Goal: Task Accomplishment & Management: Use online tool/utility

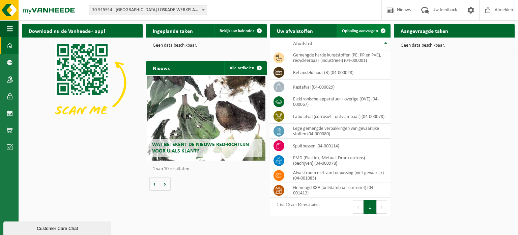
click at [381, 29] on span at bounding box center [383, 30] width 13 height 13
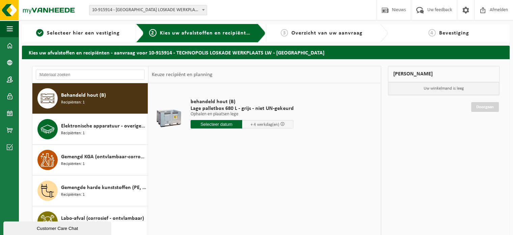
click at [224, 124] on input "text" at bounding box center [217, 124] width 52 height 8
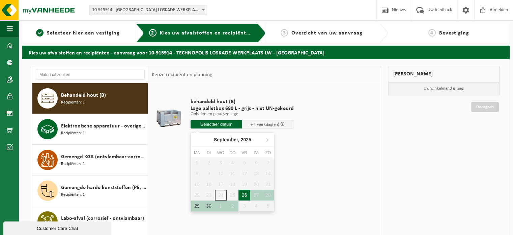
click at [246, 193] on div "26" at bounding box center [245, 194] width 12 height 11
type input "Van 2025-09-26"
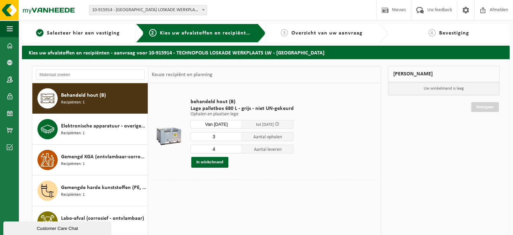
type input "3"
click at [235, 137] on input "3" at bounding box center [217, 136] width 52 height 9
type input "3"
click at [236, 150] on input "3" at bounding box center [217, 148] width 52 height 9
click at [215, 162] on button "In winkelmand" at bounding box center [209, 162] width 37 height 11
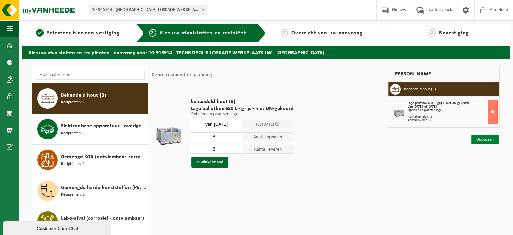
click at [490, 137] on link "Doorgaan" at bounding box center [485, 139] width 28 height 10
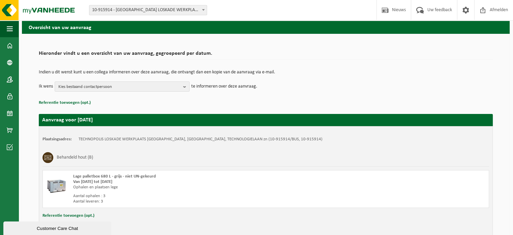
scroll to position [60, 0]
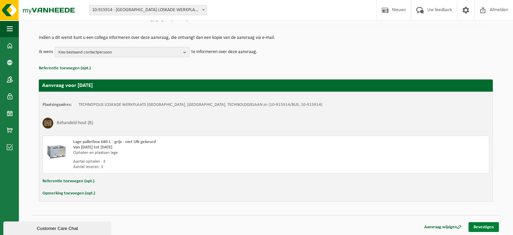
click at [482, 225] on link "Bevestigen" at bounding box center [484, 227] width 30 height 10
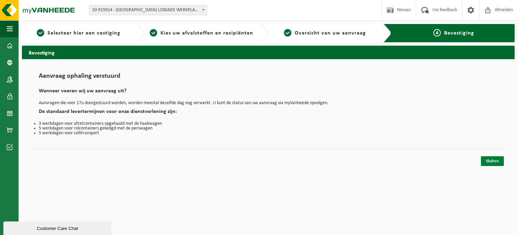
click at [490, 160] on link "Sluiten" at bounding box center [492, 161] width 23 height 10
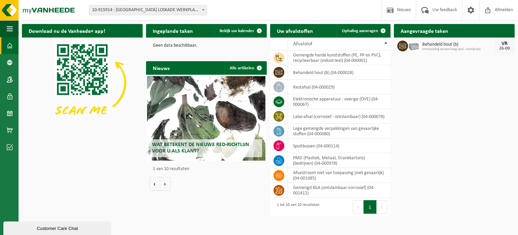
click at [428, 46] on span "Behandeld hout (b)" at bounding box center [459, 44] width 72 height 5
click at [419, 47] on div "Behandeld hout (b) Omwisseling op aanvraag (excl. voorrijkost)" at bounding box center [457, 46] width 76 height 10
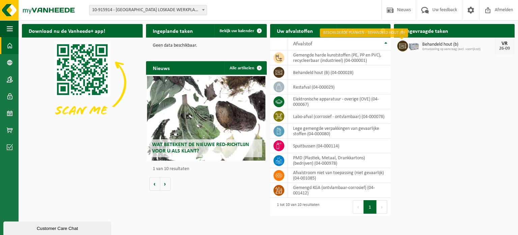
click at [404, 46] on icon at bounding box center [403, 46] width 7 height 7
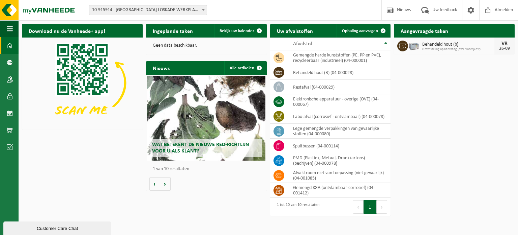
click at [404, 46] on icon at bounding box center [403, 46] width 7 height 7
click at [321, 102] on td "elektronische apparatuur - overige (OVE) (04-000067)" at bounding box center [339, 101] width 103 height 15
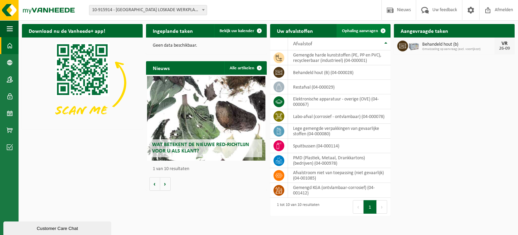
click at [384, 31] on span at bounding box center [383, 30] width 13 height 13
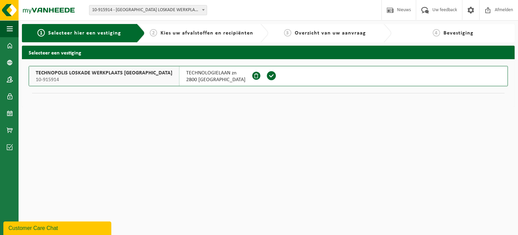
click at [267, 74] on span at bounding box center [272, 76] width 10 height 10
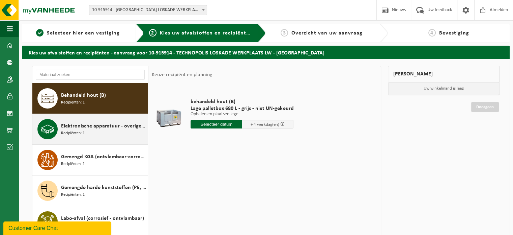
click at [104, 127] on span "Elektronische apparatuur - overige (OVE)" at bounding box center [103, 126] width 85 height 8
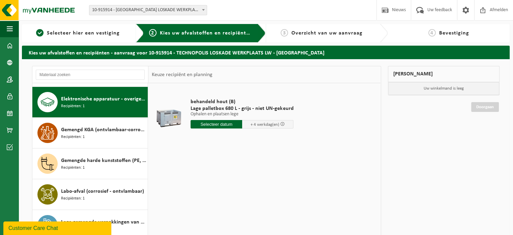
scroll to position [30, 0]
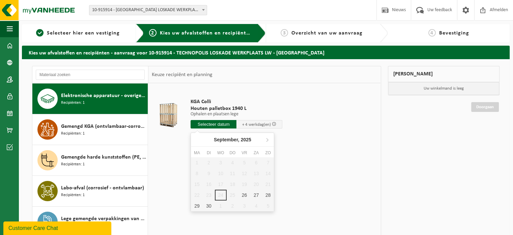
click at [216, 122] on input "text" at bounding box center [214, 124] width 46 height 8
click at [247, 194] on div "26" at bounding box center [245, 194] width 12 height 11
type input "Van 2025-09-26"
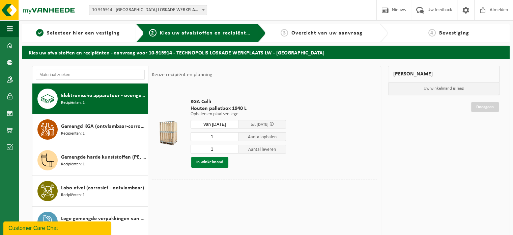
click at [215, 163] on button "In winkelmand" at bounding box center [209, 162] width 37 height 11
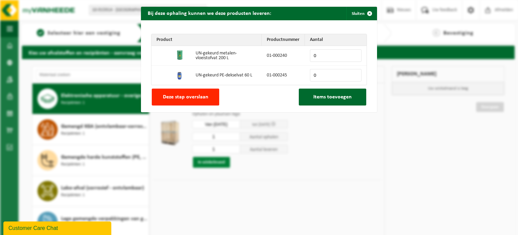
click at [215, 163] on div "Bij deze ophaling kunnen we deze producten leveren: Sluiten Product Productnumm…" at bounding box center [259, 117] width 518 height 235
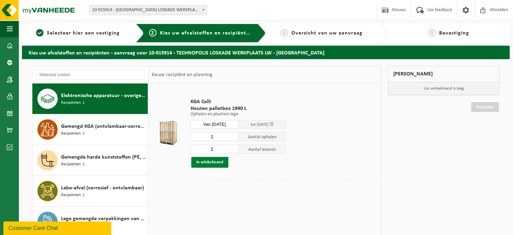
click at [216, 160] on button "In winkelmand" at bounding box center [209, 162] width 37 height 11
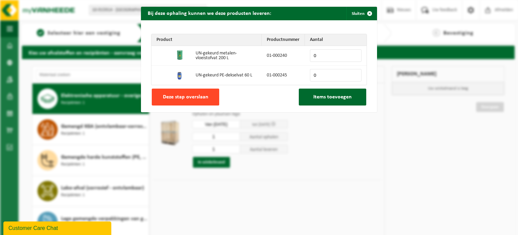
click at [205, 96] on span "Deze stap overslaan" at bounding box center [186, 96] width 46 height 5
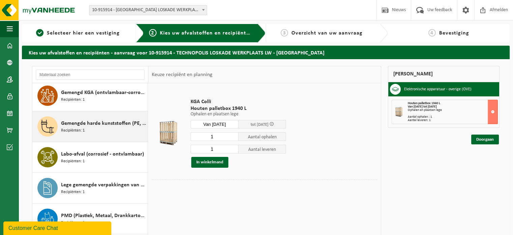
click at [109, 126] on span "Gemengde harde kunststoffen (PE, PP en PVC), recycleerbaar (industrieel)" at bounding box center [103, 123] width 85 height 8
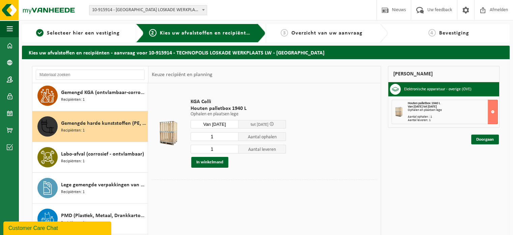
scroll to position [73, 0]
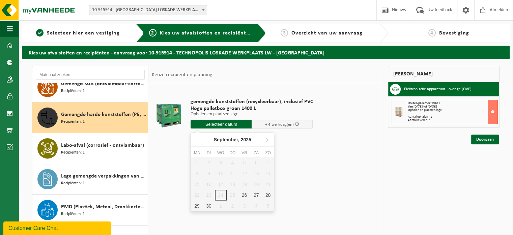
click at [214, 126] on input "text" at bounding box center [221, 124] width 61 height 8
click at [243, 193] on div "26" at bounding box center [245, 194] width 12 height 11
type input "Van 2025-09-26"
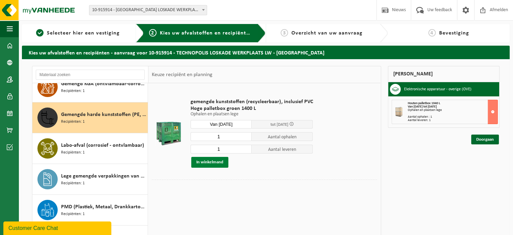
click at [216, 162] on button "In winkelmand" at bounding box center [209, 162] width 37 height 11
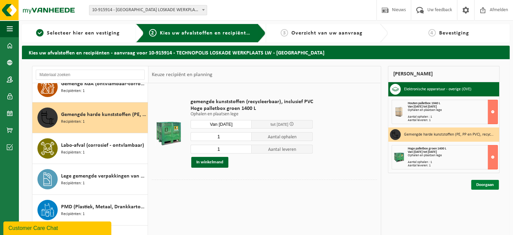
click at [482, 183] on link "Doorgaan" at bounding box center [485, 185] width 28 height 10
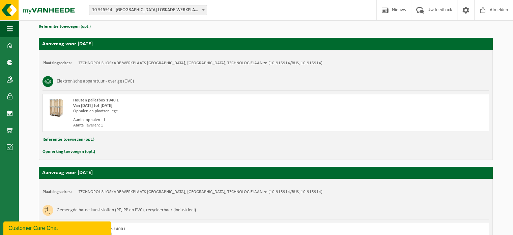
scroll to position [188, 0]
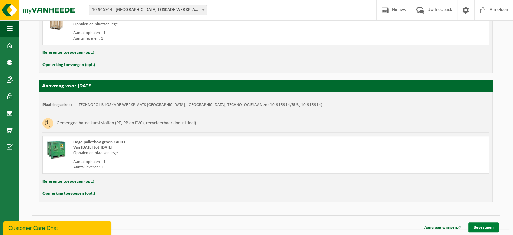
click at [485, 226] on link "Bevestigen" at bounding box center [484, 227] width 30 height 10
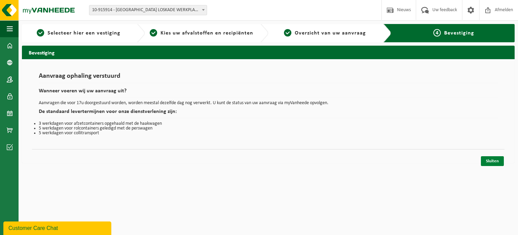
click at [494, 164] on link "Sluiten" at bounding box center [492, 161] width 23 height 10
